Goal: Information Seeking & Learning: Learn about a topic

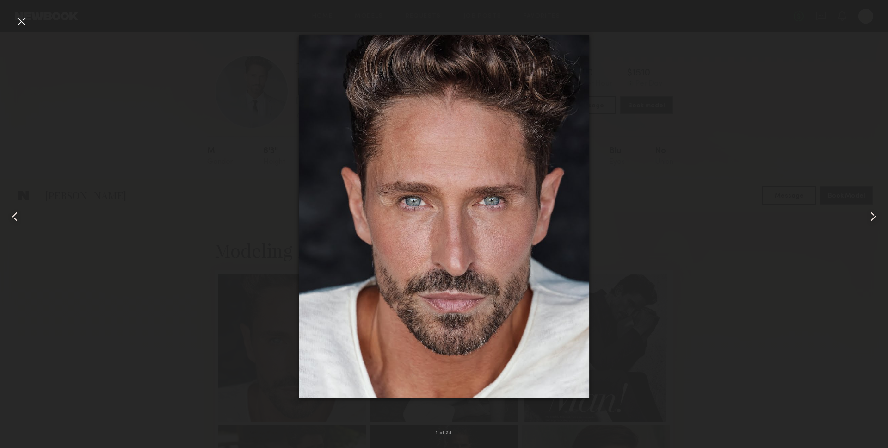
scroll to position [186, 0]
click at [813, 138] on div at bounding box center [444, 216] width 888 height 403
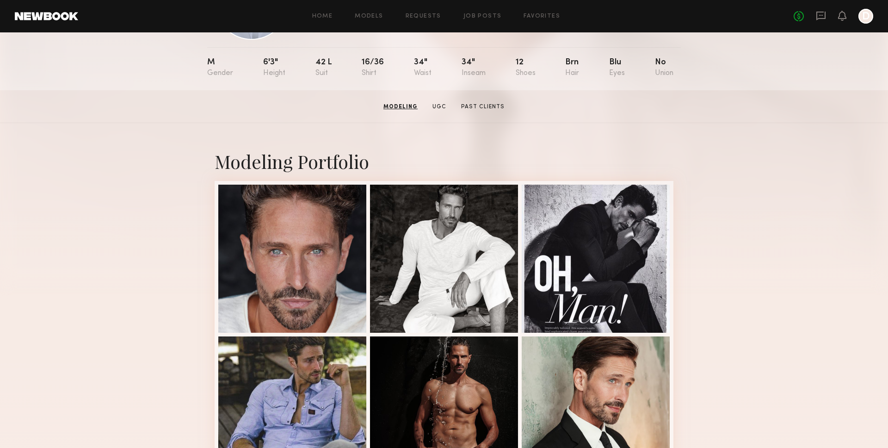
scroll to position [0, 0]
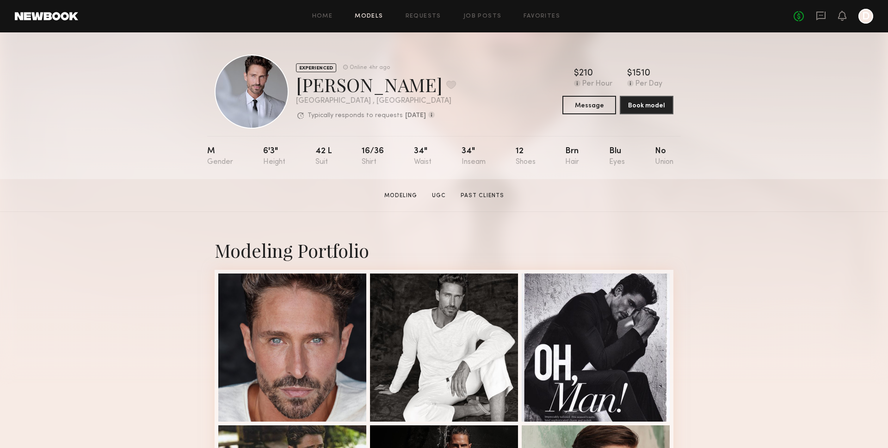
click at [376, 17] on link "Models" at bounding box center [369, 16] width 28 height 6
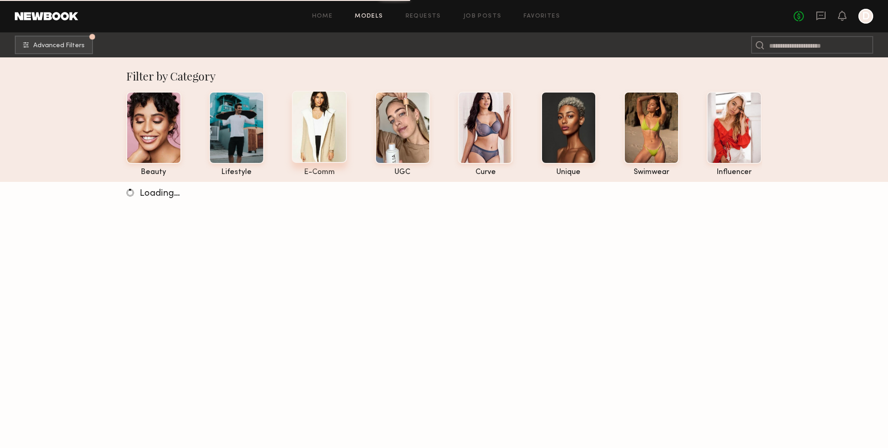
click at [316, 137] on div at bounding box center [319, 127] width 55 height 72
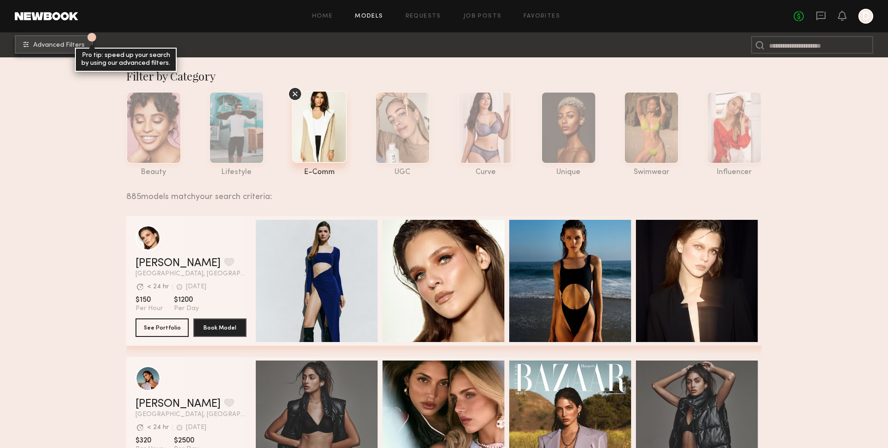
click at [56, 38] on button "1 Advanced Filters Pro tip: speed up your search by using our advanced filters." at bounding box center [54, 44] width 78 height 18
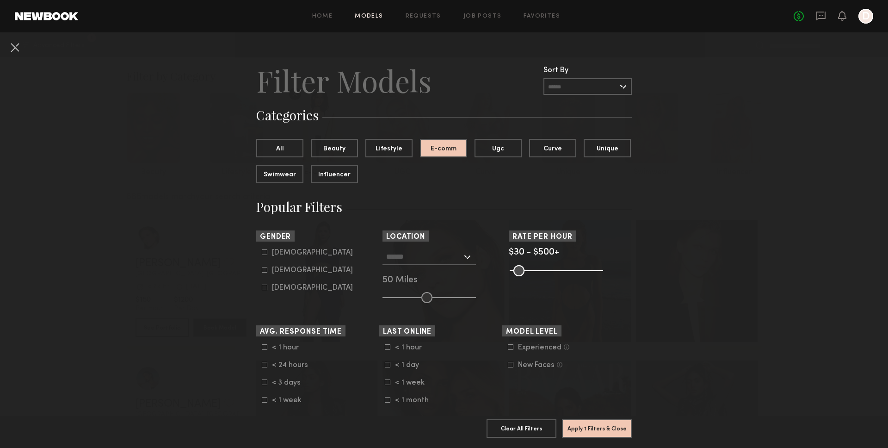
click at [568, 93] on input "text" at bounding box center [587, 86] width 88 height 17
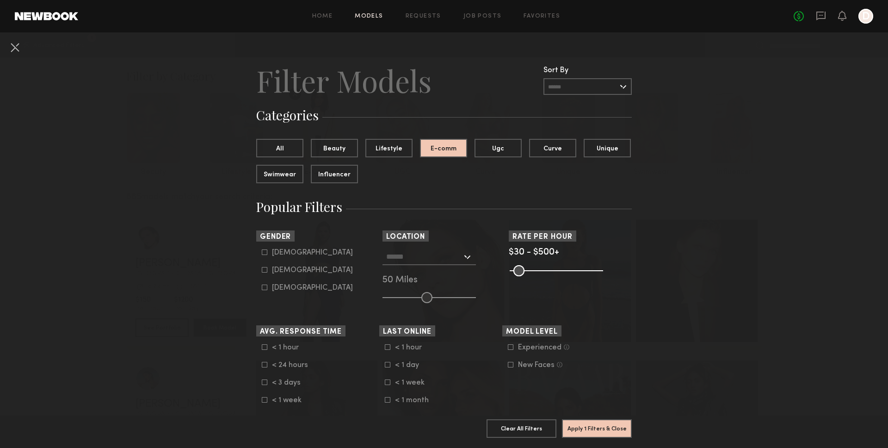
drag, startPoint x: 282, startPoint y: 249, endPoint x: 337, endPoint y: 265, distance: 57.2
click at [282, 250] on div "[DEMOGRAPHIC_DATA]" at bounding box center [312, 253] width 81 height 6
type input "*"
drag, startPoint x: 615, startPoint y: 424, endPoint x: 639, endPoint y: 365, distance: 63.3
click at [615, 424] on button "Apply 2 Filters & Close" at bounding box center [597, 428] width 70 height 18
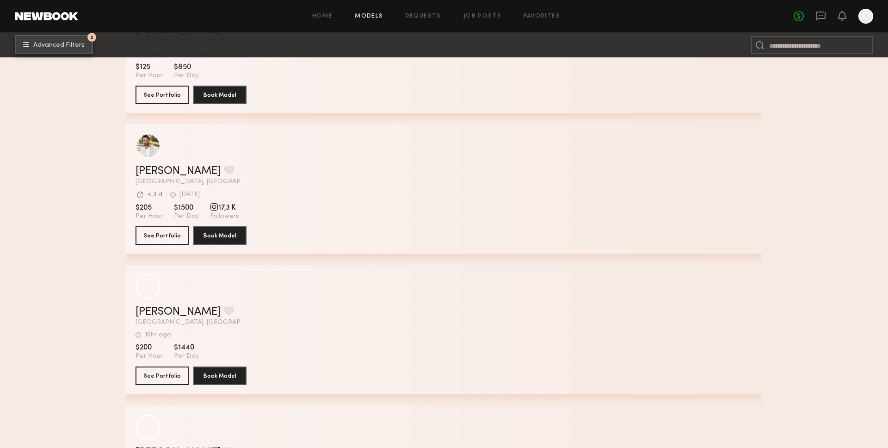
scroll to position [5209, 0]
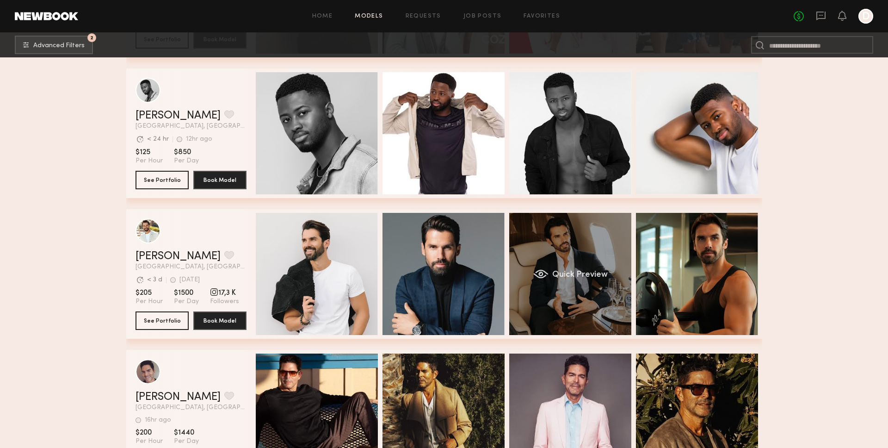
click at [567, 236] on div "Quick Preview" at bounding box center [570, 274] width 122 height 122
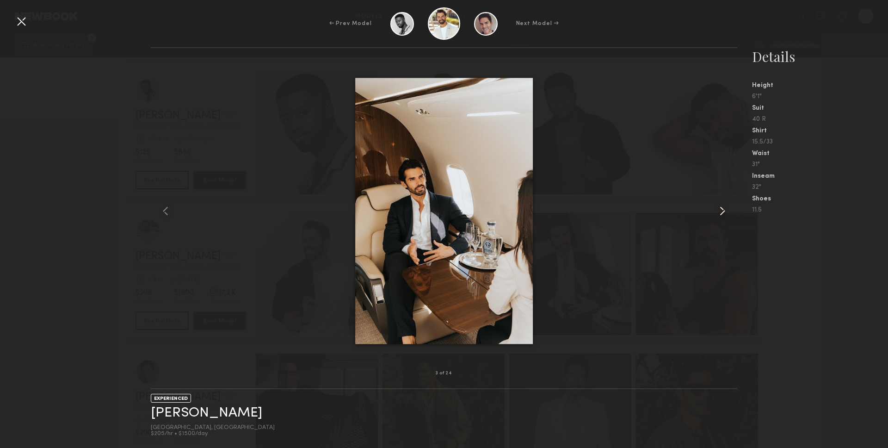
click at [722, 212] on common-icon at bounding box center [722, 210] width 15 height 15
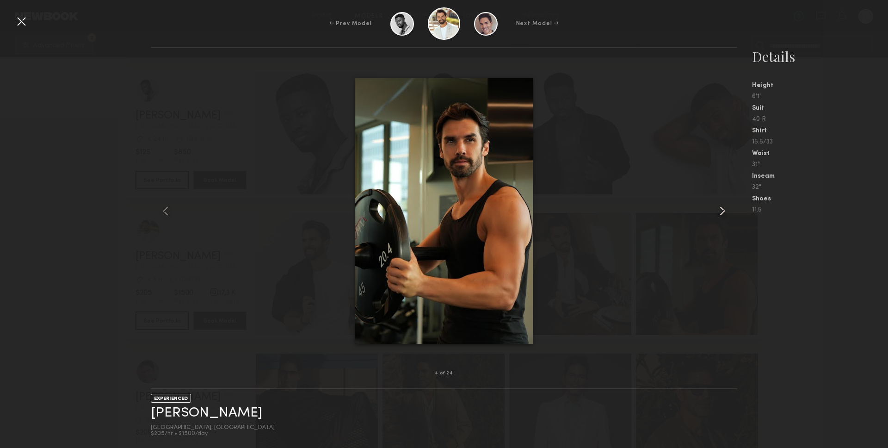
click at [722, 212] on common-icon at bounding box center [722, 210] width 15 height 15
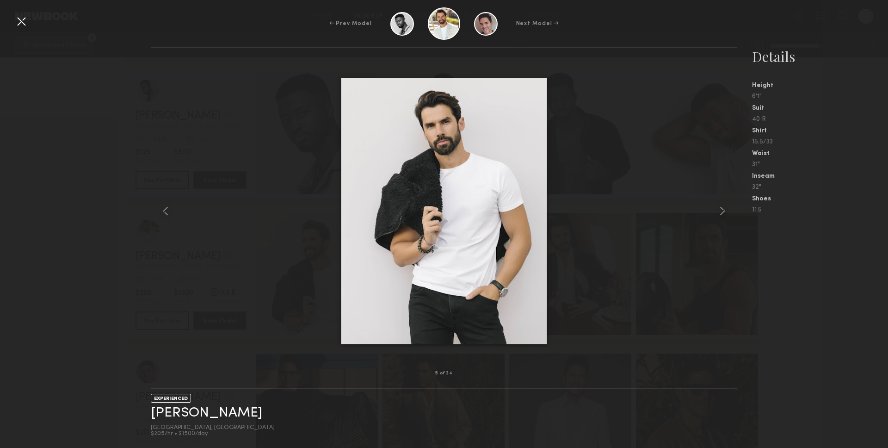
drag, startPoint x: 155, startPoint y: 38, endPoint x: 102, endPoint y: 31, distance: 54.1
click at [155, 38] on div "← Prev Model Next Model →" at bounding box center [444, 23] width 888 height 32
click at [22, 21] on div at bounding box center [21, 21] width 15 height 15
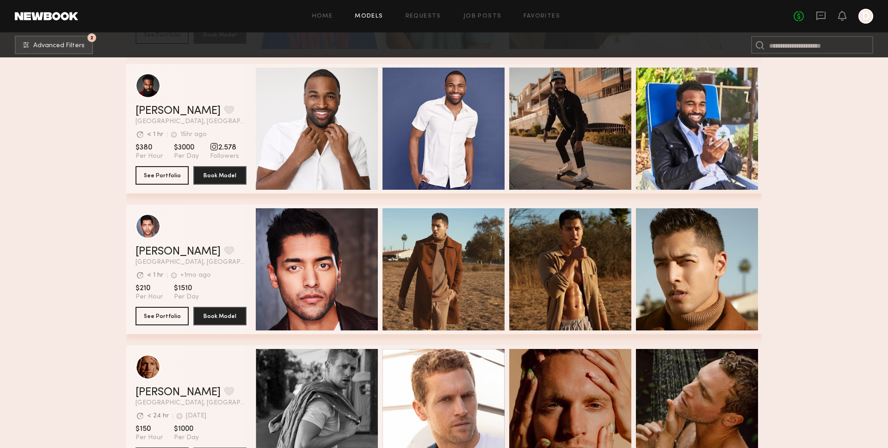
scroll to position [4223, 0]
